Goal: Information Seeking & Learning: Learn about a topic

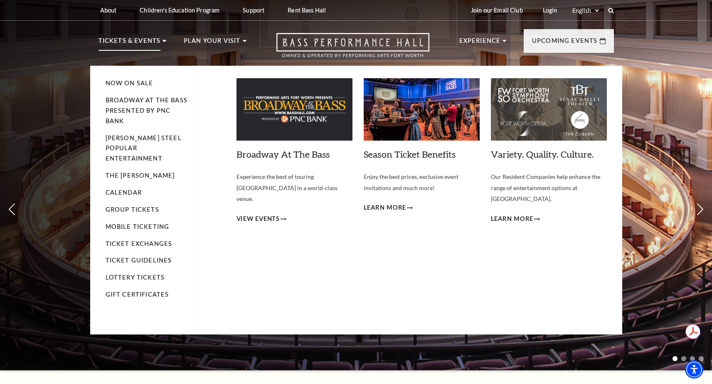
click at [163, 42] on icon at bounding box center [165, 41] width 4 height 2
click at [133, 189] on link "Calendar" at bounding box center [124, 192] width 36 height 7
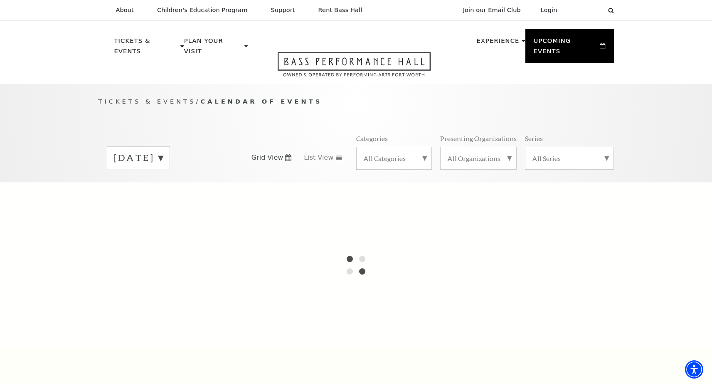
click at [163, 151] on label "[DATE]" at bounding box center [138, 157] width 49 height 13
click at [163, 166] on label "[DATE]" at bounding box center [138, 175] width 49 height 18
click at [163, 151] on label "[DATE]" at bounding box center [138, 157] width 49 height 13
click at [150, 166] on label "[DATE]" at bounding box center [138, 175] width 49 height 18
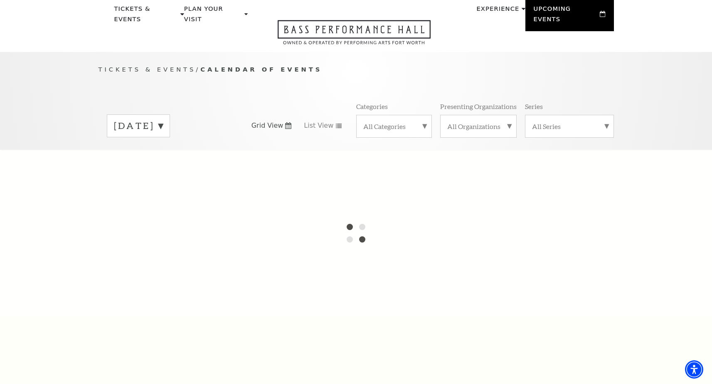
scroll to position [26, 0]
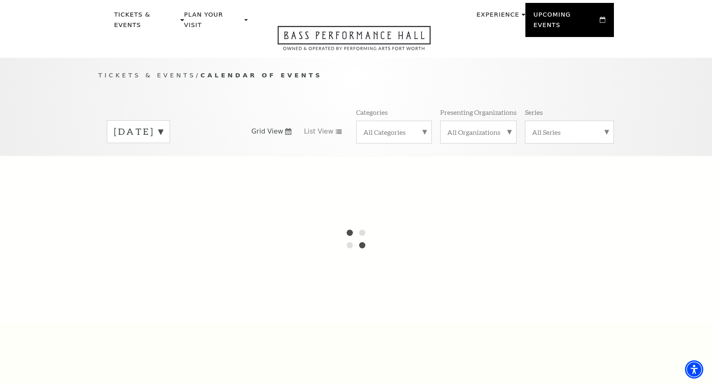
click at [163, 125] on label "[DATE]" at bounding box center [138, 131] width 49 height 13
click at [163, 140] on label "[DATE]" at bounding box center [138, 149] width 49 height 18
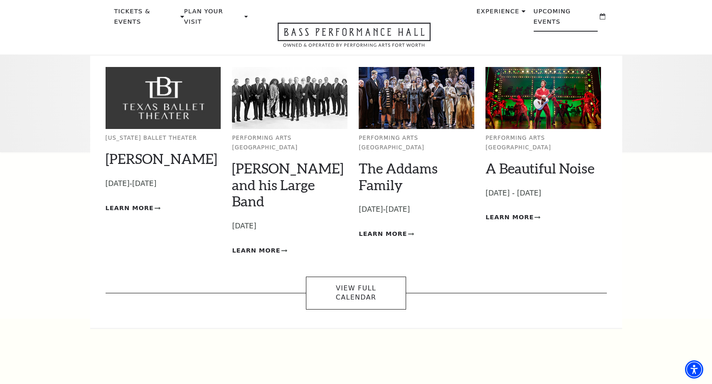
scroll to position [20, 0]
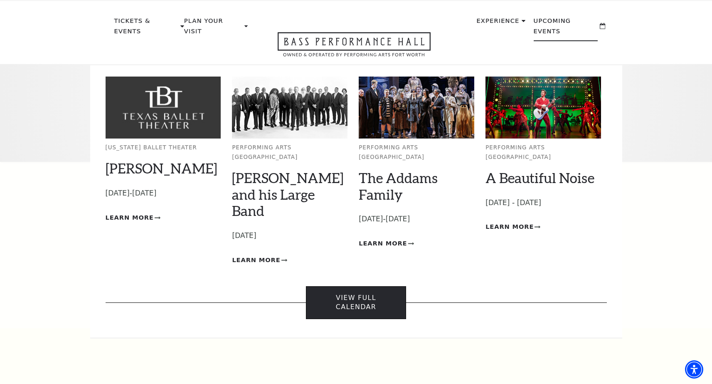
click at [376, 286] on link "View Full Calendar" at bounding box center [356, 302] width 100 height 33
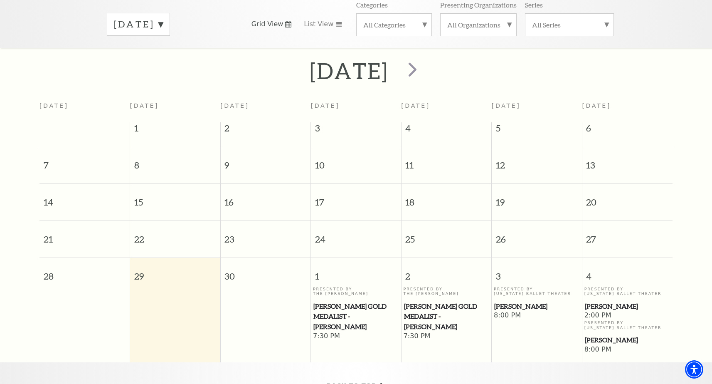
scroll to position [134, 0]
click at [424, 62] on span "next" at bounding box center [413, 69] width 24 height 24
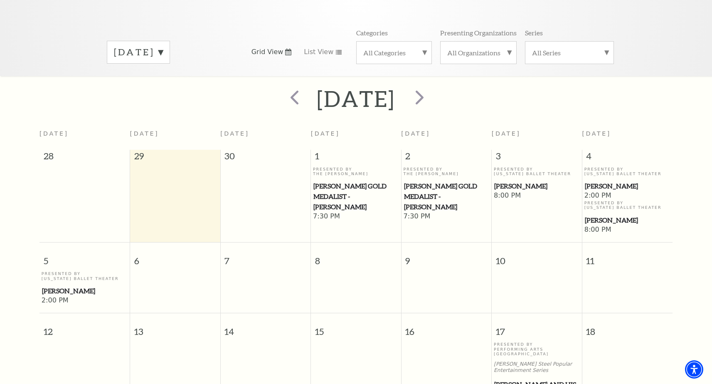
scroll to position [0, 0]
